Goal: Task Accomplishment & Management: Use online tool/utility

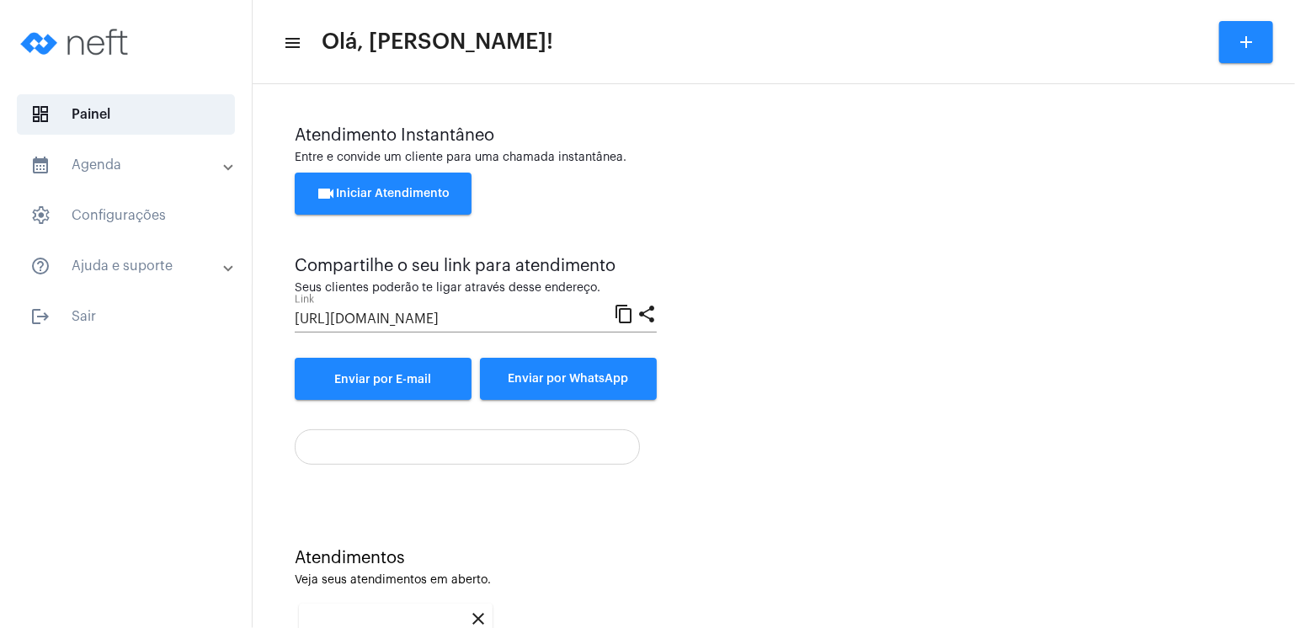
click at [881, 493] on div "Atendimento Instantâneo Entre e convide um cliente para uma chamada instantânea…" at bounding box center [773, 296] width 1025 height 406
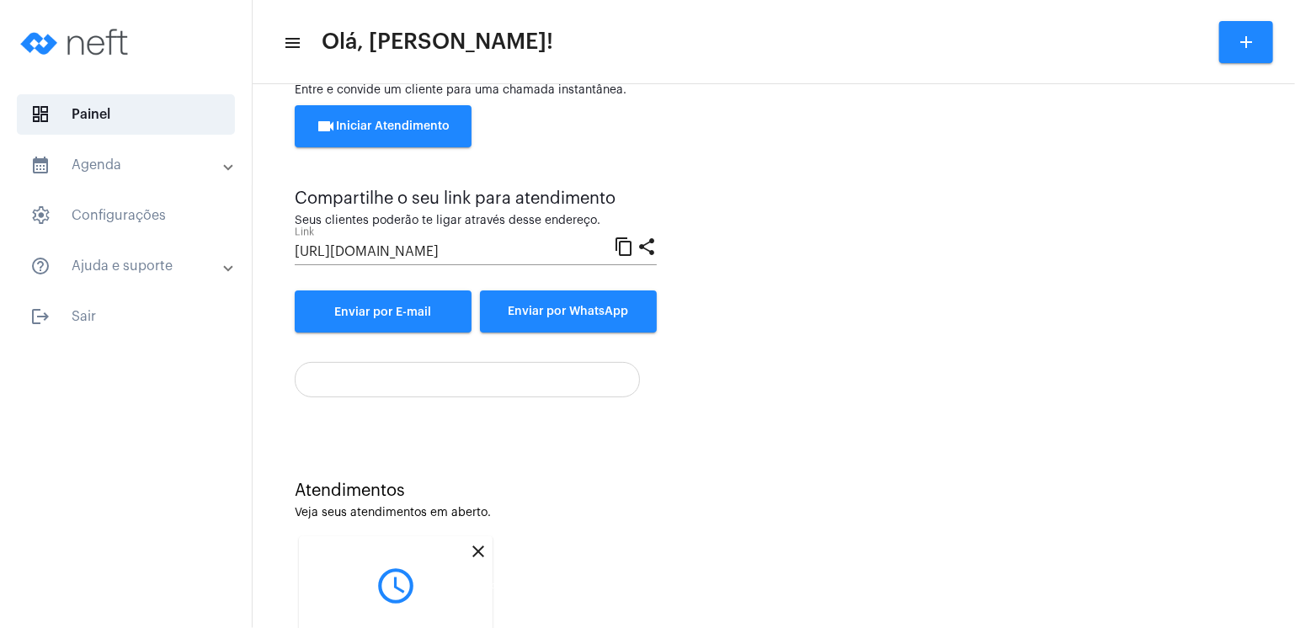
click at [477, 549] on mat-icon "close" at bounding box center [478, 551] width 20 height 20
